Goal: Transaction & Acquisition: Purchase product/service

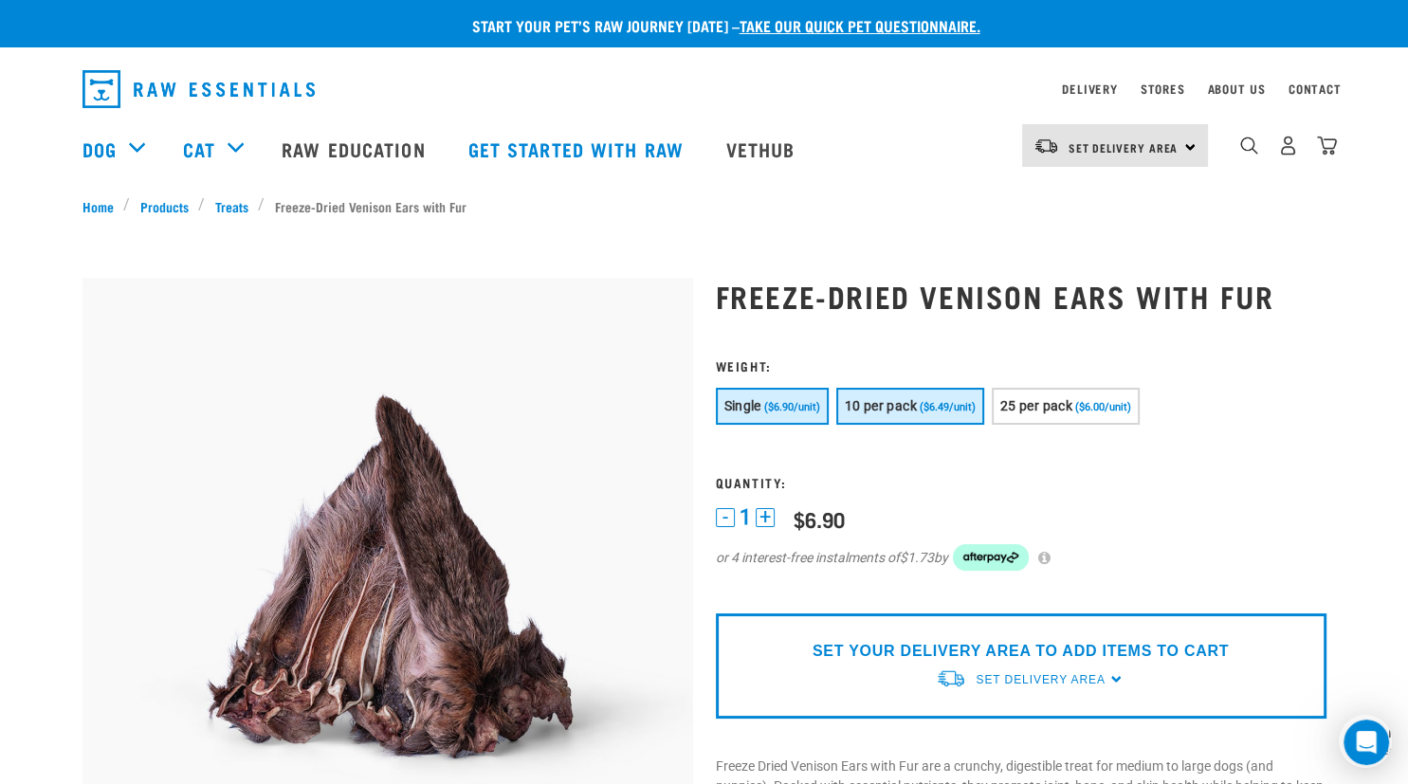
click at [878, 399] on span "10 per pack" at bounding box center [881, 405] width 72 height 15
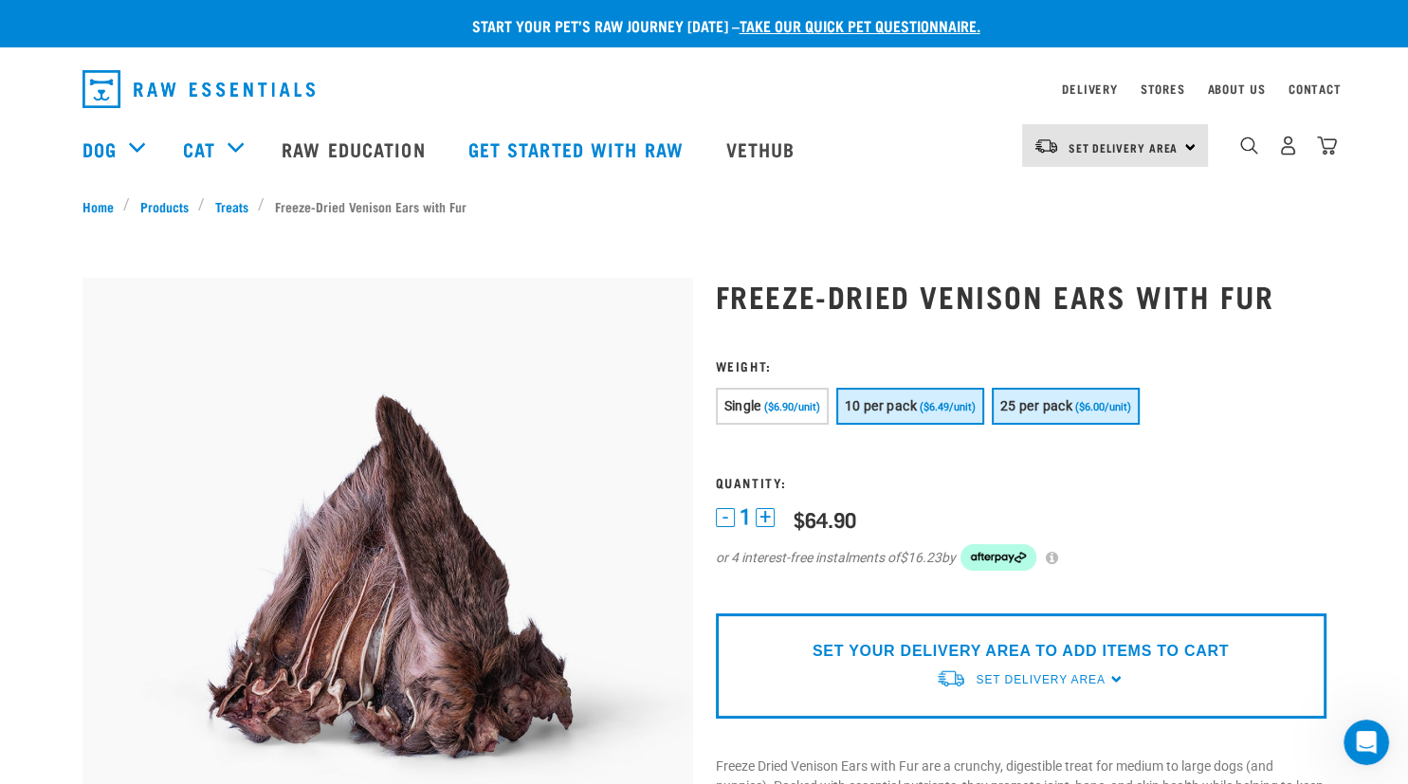
click at [1073, 398] on span "25 per pack" at bounding box center [1037, 405] width 72 height 15
click at [912, 411] on span "10 per pack" at bounding box center [881, 405] width 72 height 15
click at [1071, 423] on button "25 per pack ($6.00/unit)" at bounding box center [1066, 406] width 148 height 37
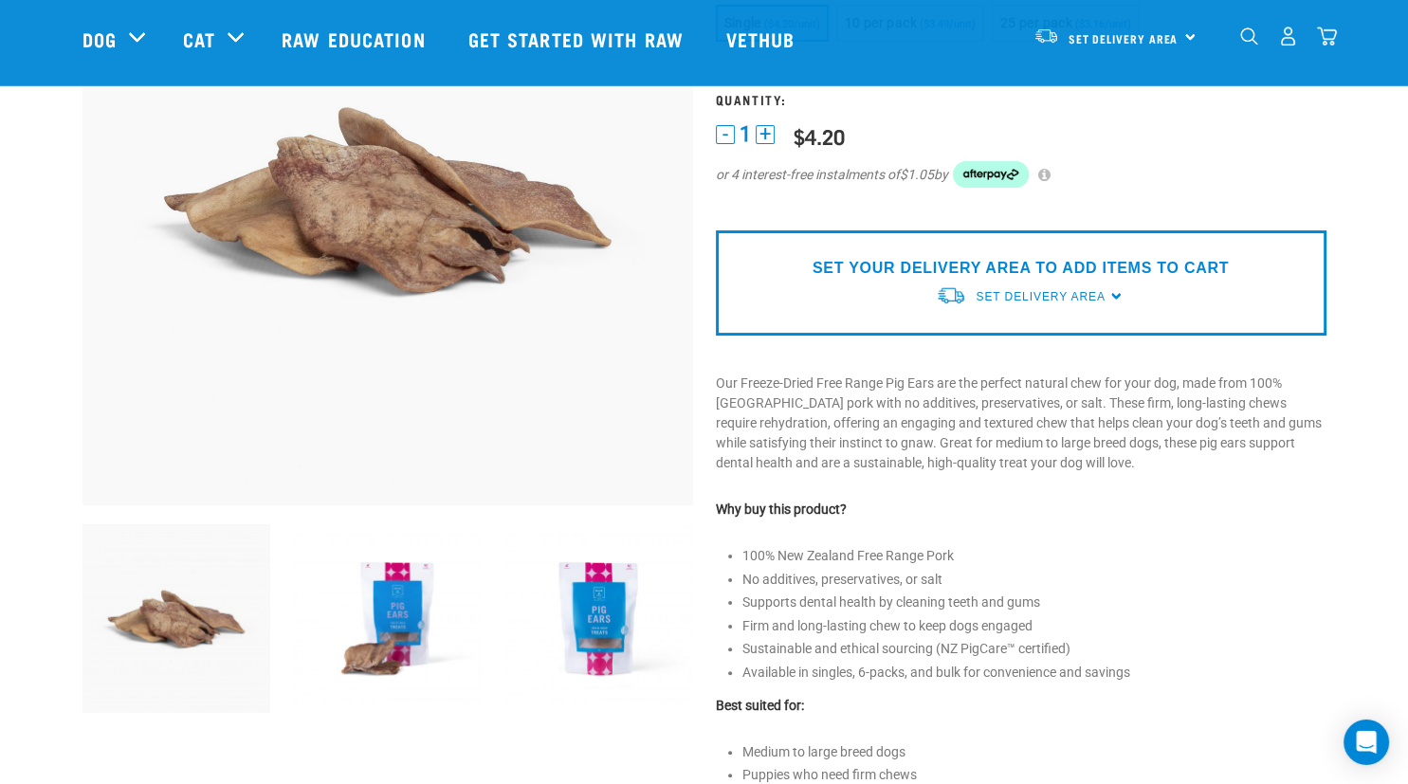
scroll to position [300, 0]
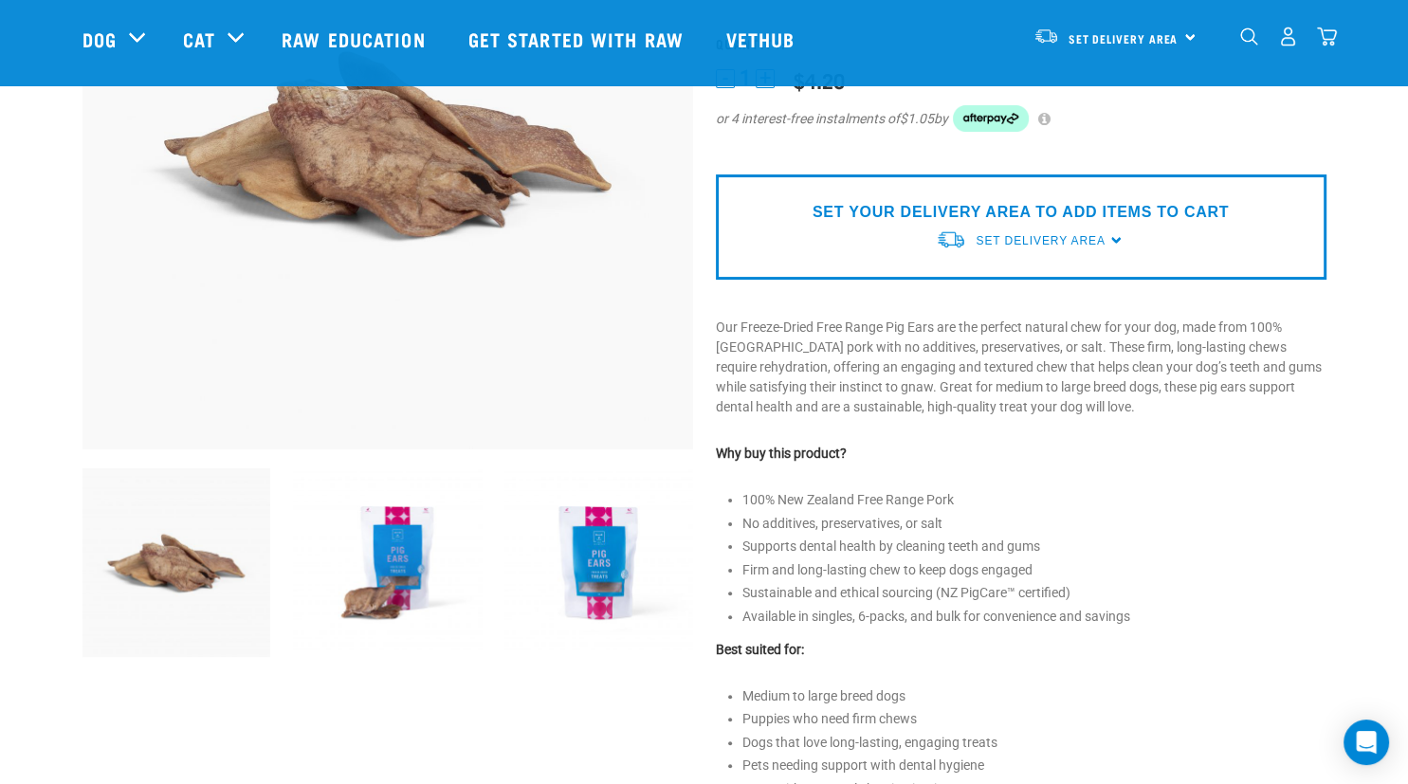
click at [438, 605] on img at bounding box center [387, 563] width 189 height 189
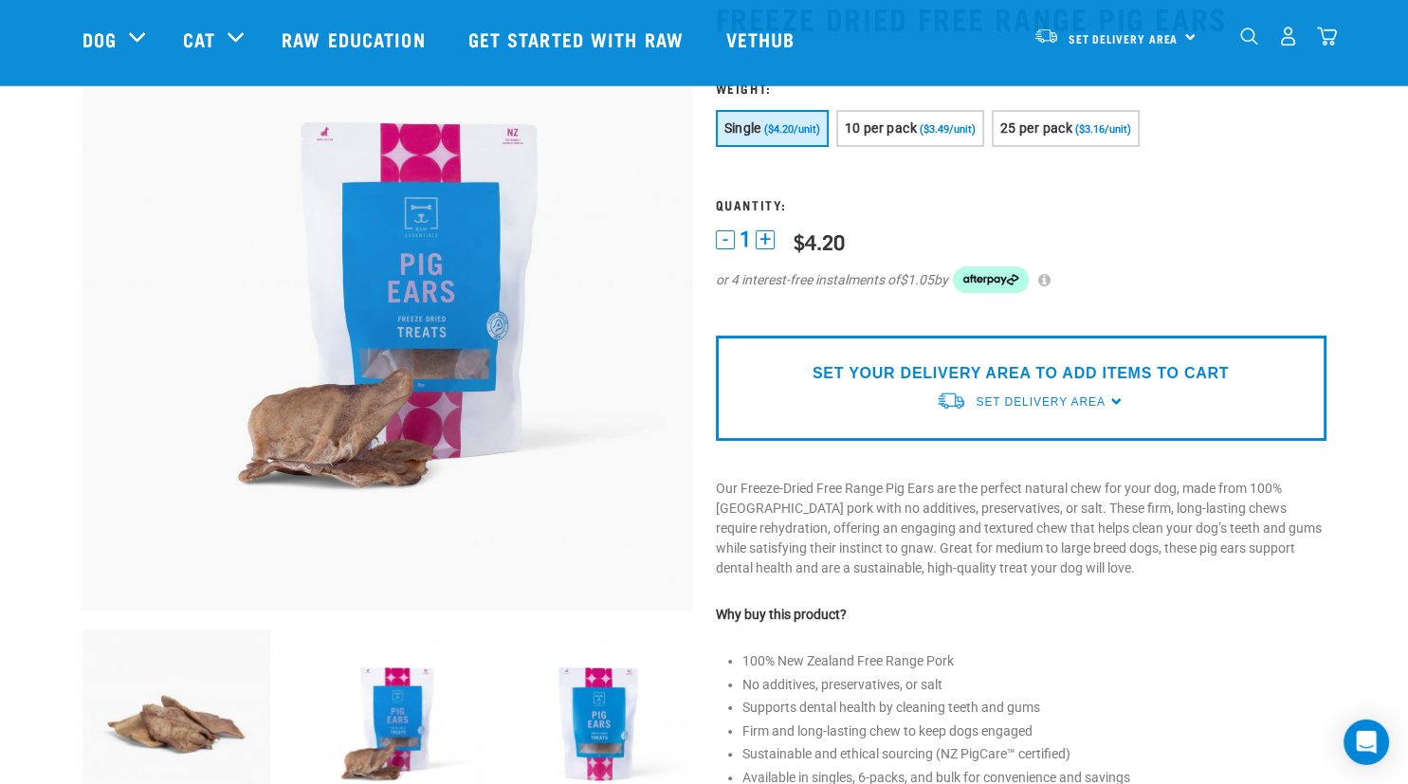
scroll to position [100, 0]
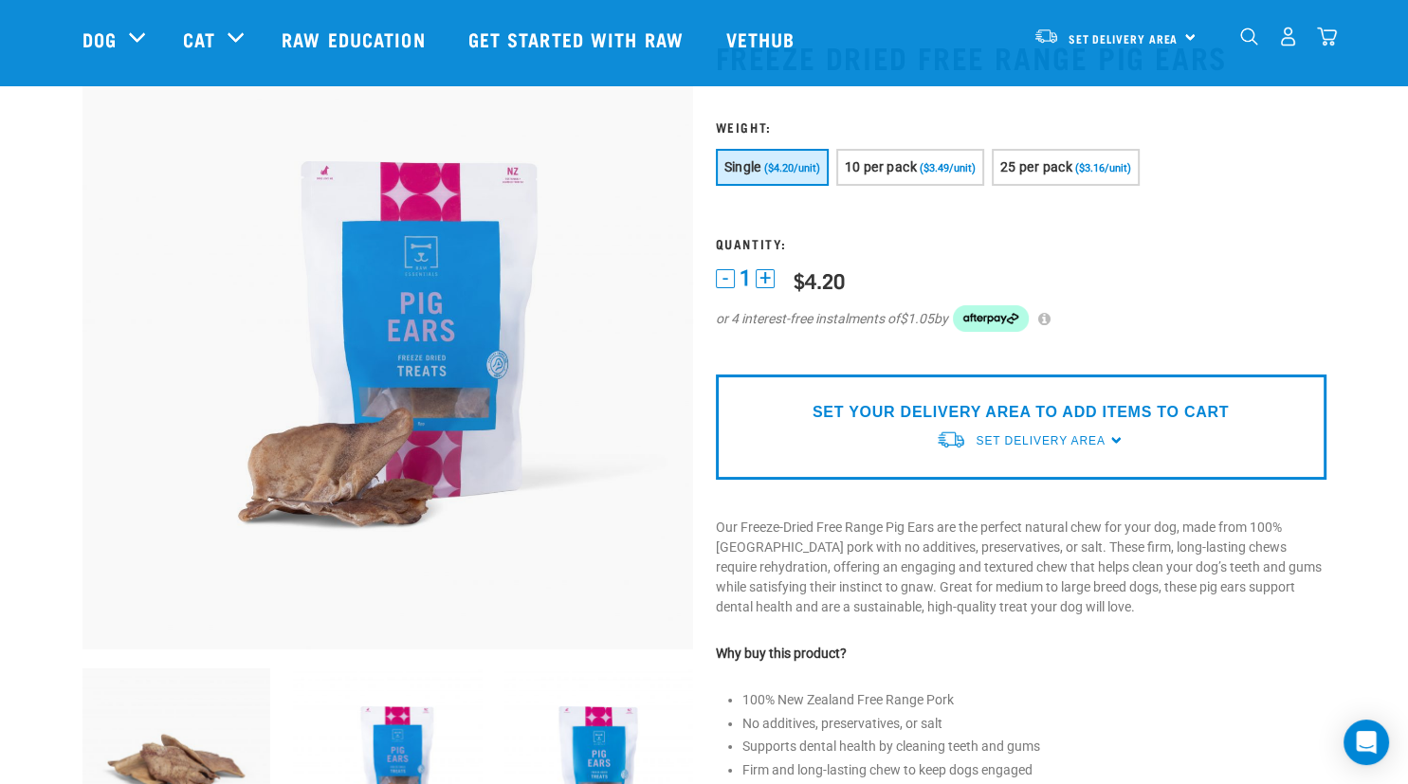
click at [621, 763] on img at bounding box center [599, 763] width 189 height 189
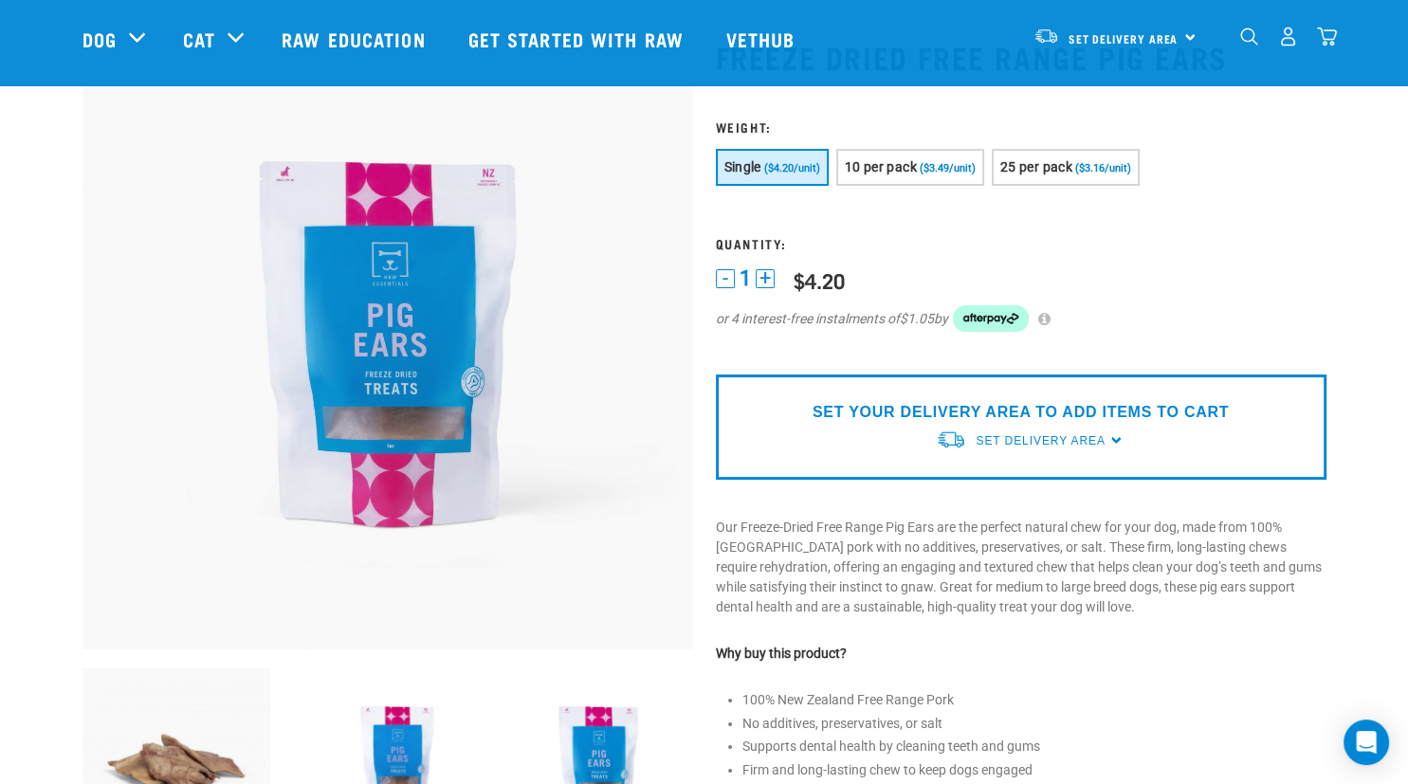
click at [407, 744] on img at bounding box center [387, 763] width 189 height 189
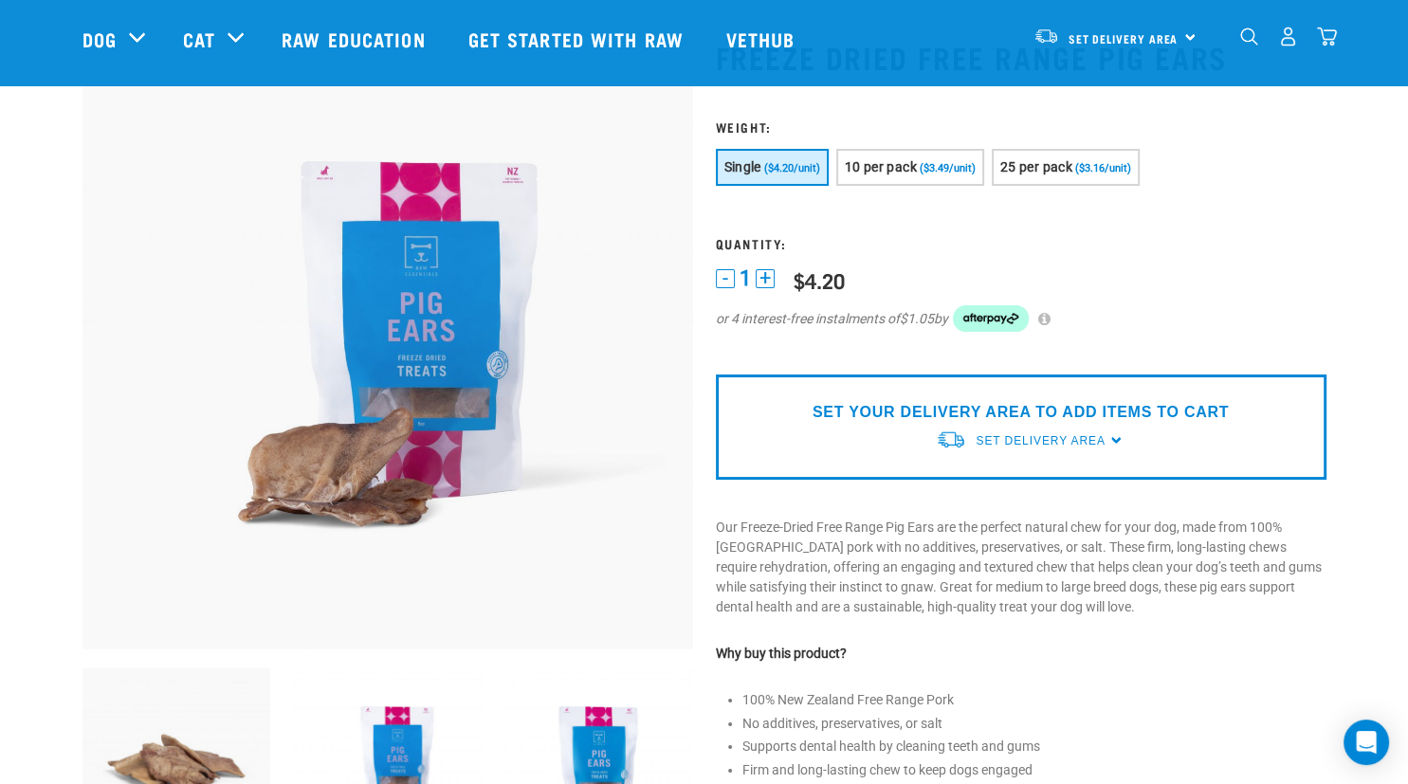
click at [217, 722] on img at bounding box center [177, 763] width 189 height 189
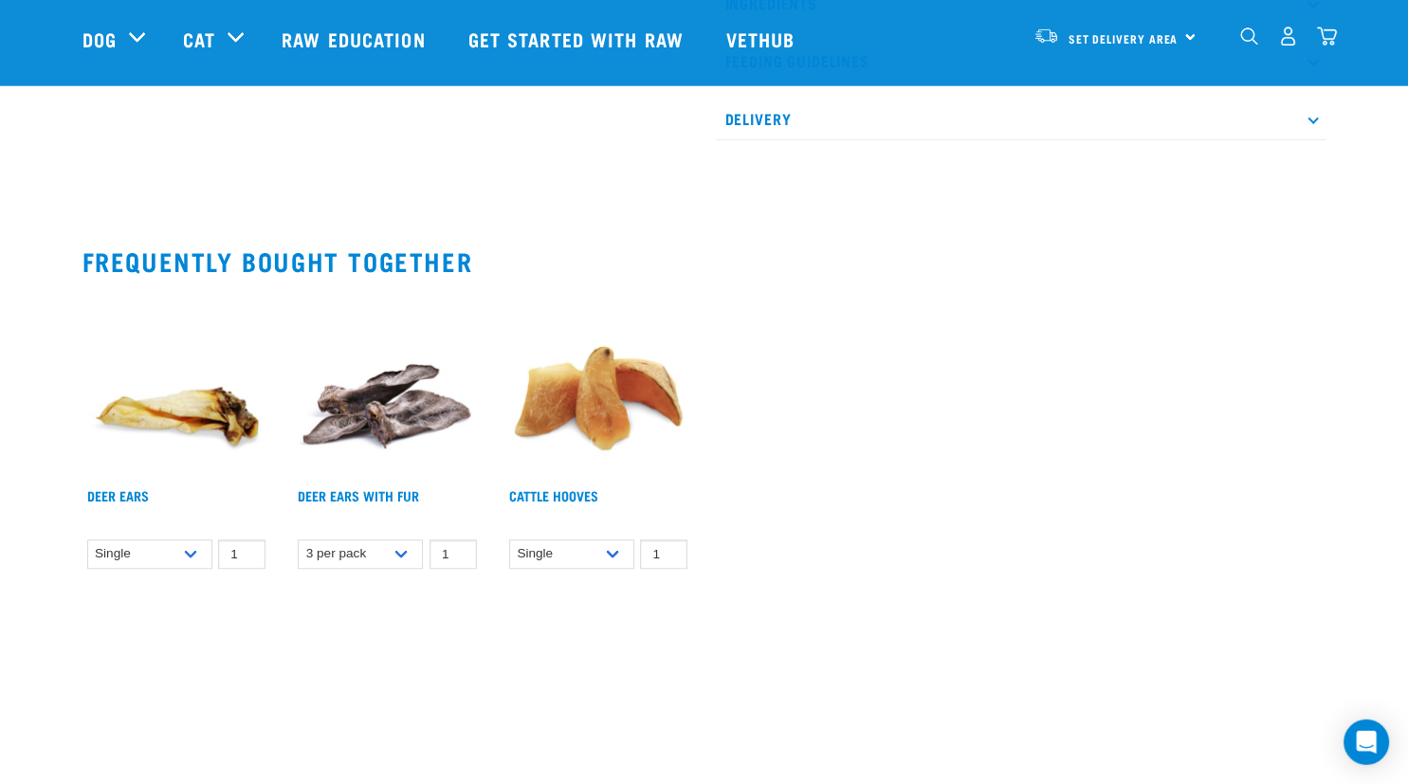
scroll to position [1101, 0]
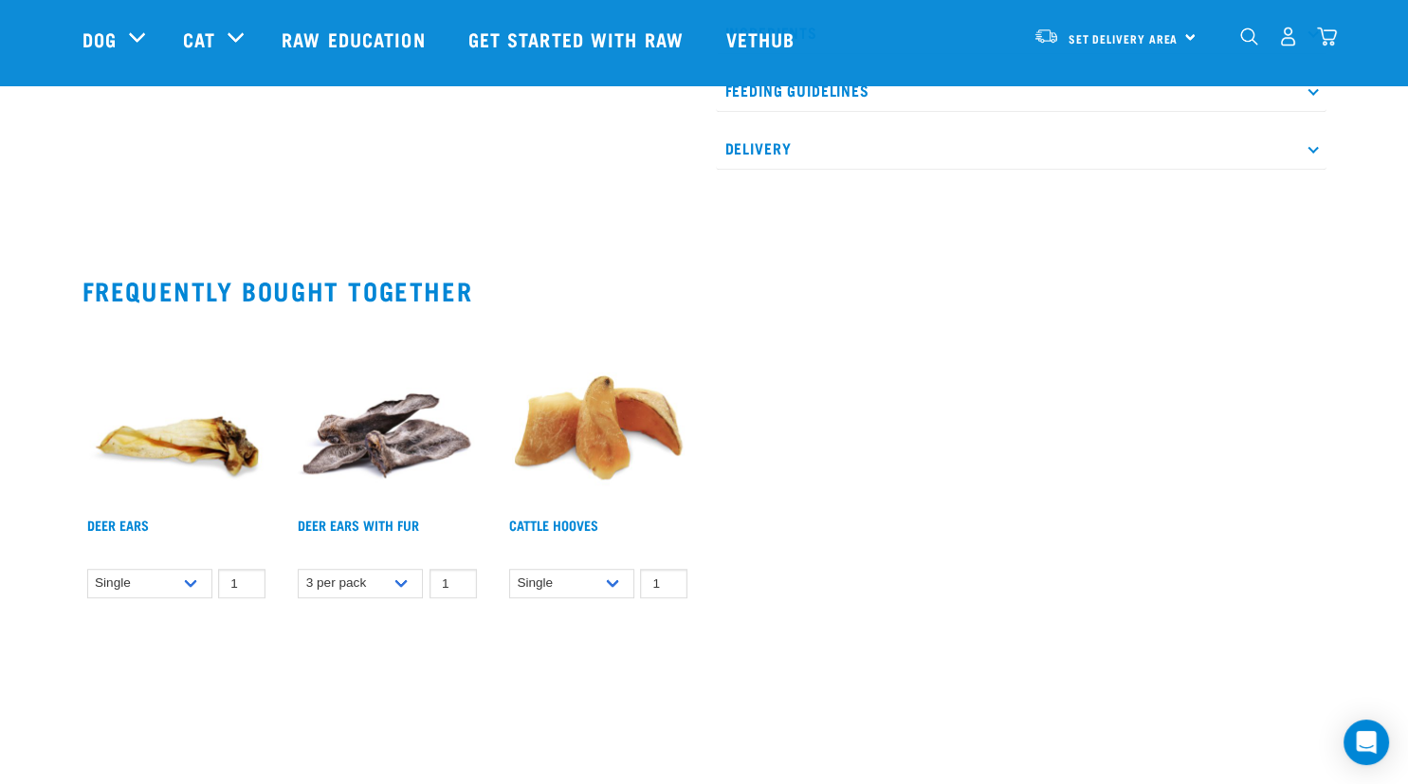
click at [358, 437] on img at bounding box center [387, 414] width 189 height 189
